Goal: Find specific page/section: Find specific page/section

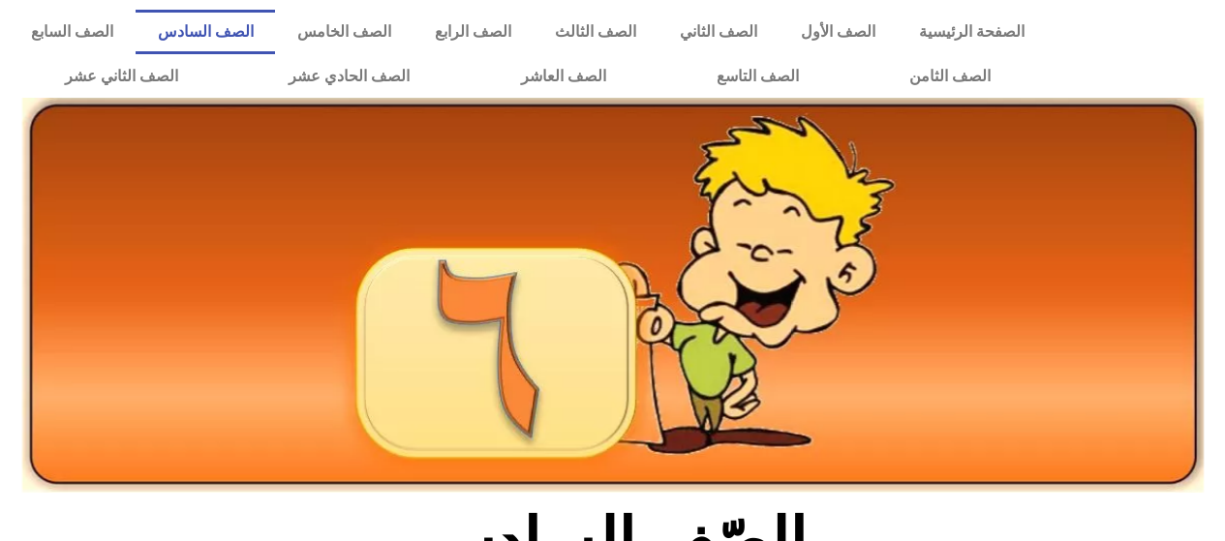
scroll to position [581, 0]
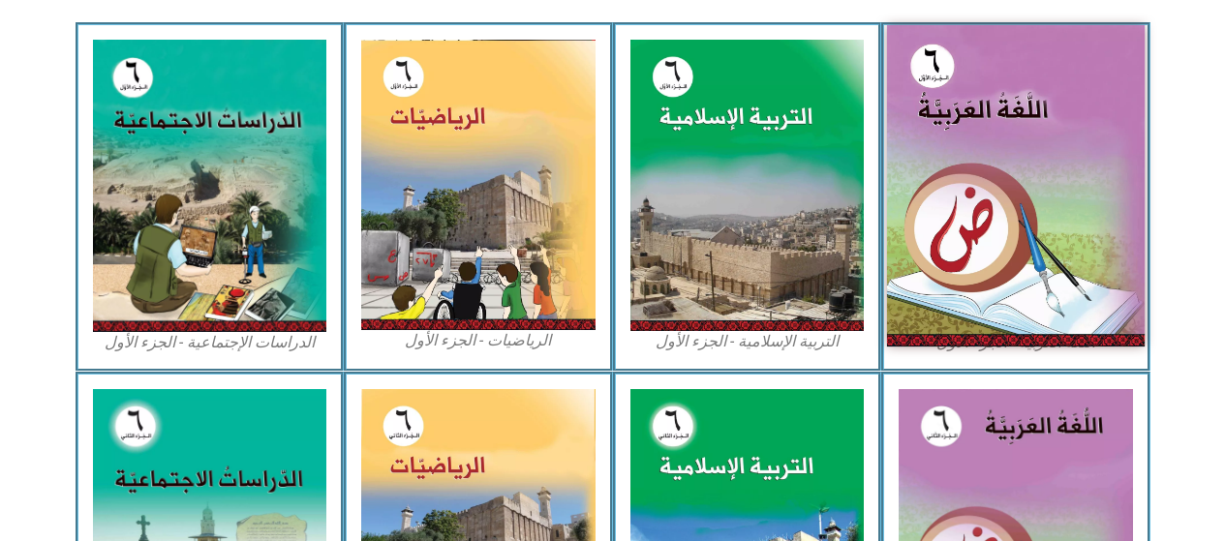
click at [1068, 199] on img at bounding box center [1016, 185] width 258 height 321
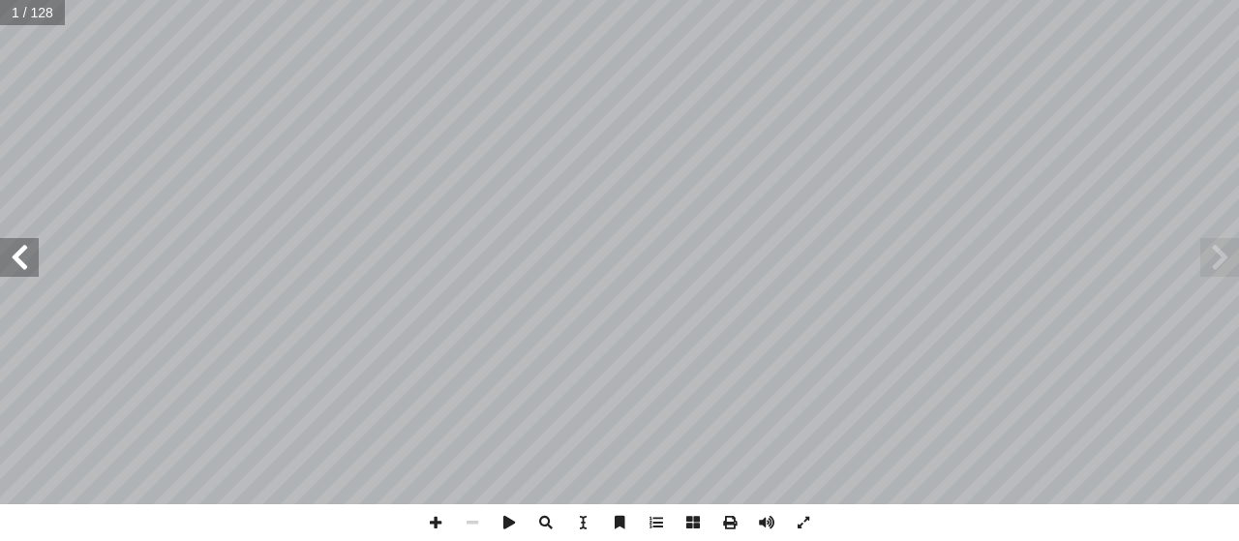
click at [21, 269] on span at bounding box center [19, 257] width 39 height 39
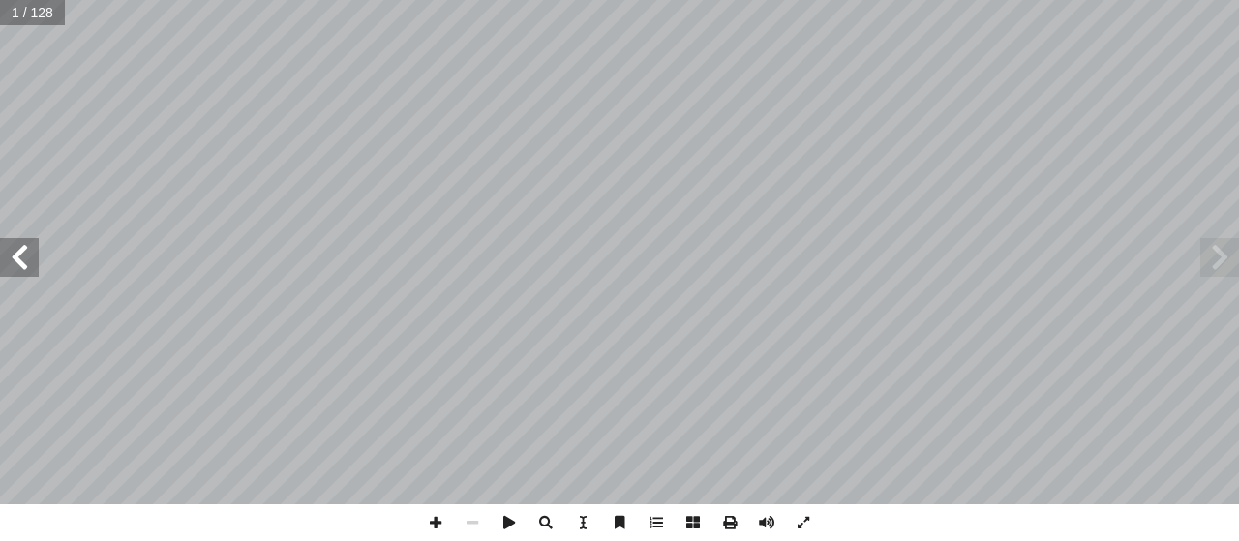
click at [21, 269] on span at bounding box center [19, 257] width 39 height 39
click at [37, 259] on span at bounding box center [19, 257] width 39 height 39
click at [438, 521] on span at bounding box center [435, 523] width 37 height 37
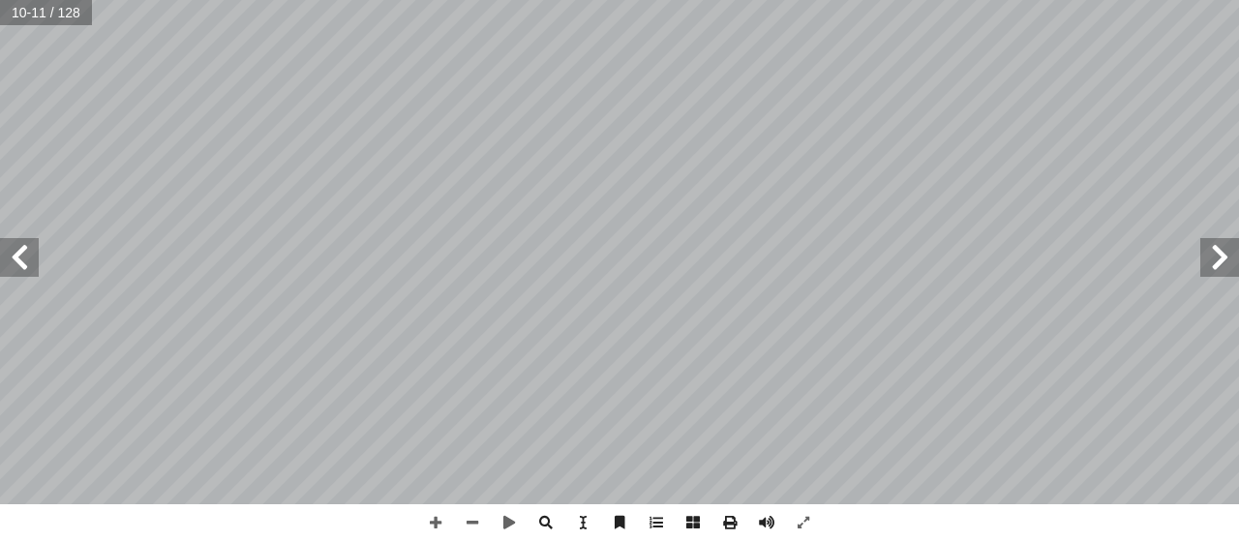
click at [76, 540] on div "٦ ) ُ لام َّ الس ِ ه ْ ي َ ل َ (ع َ راهيم ْ ب ِ إ ا ِ ف ْ ي َ ض ُ ديث َ ح لى: �…" at bounding box center [619, 270] width 1239 height 541
